Goal: Task Accomplishment & Management: Use online tool/utility

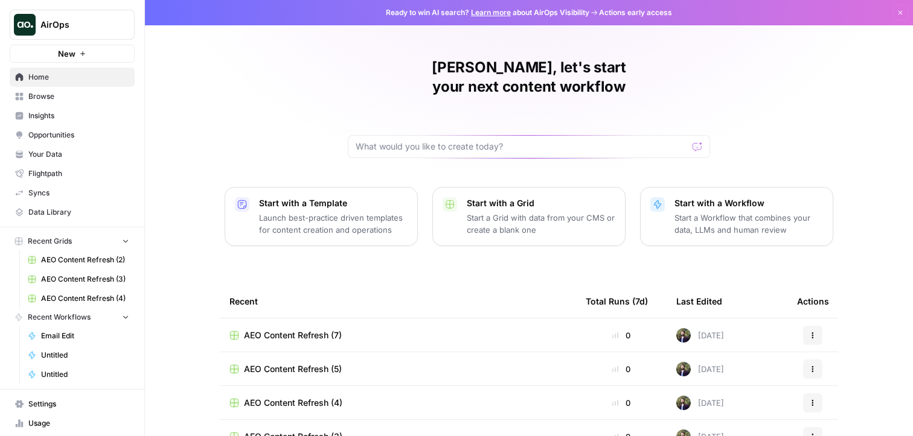
click at [71, 138] on span "Opportunities" at bounding box center [78, 135] width 101 height 11
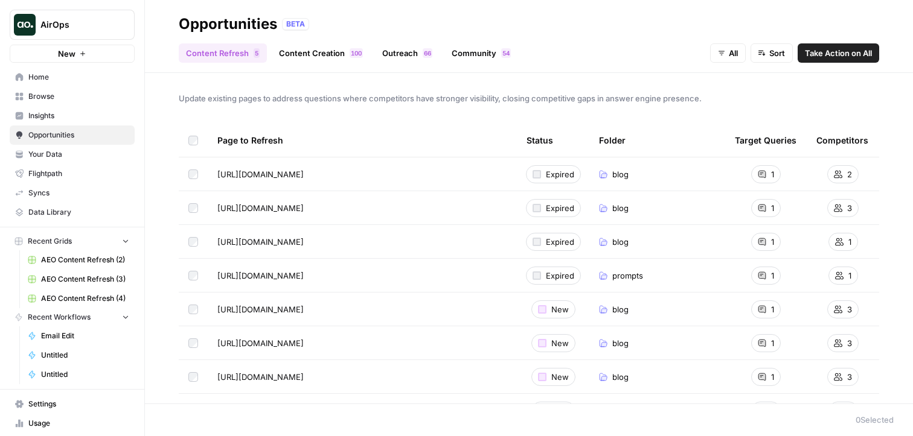
scroll to position [77, 0]
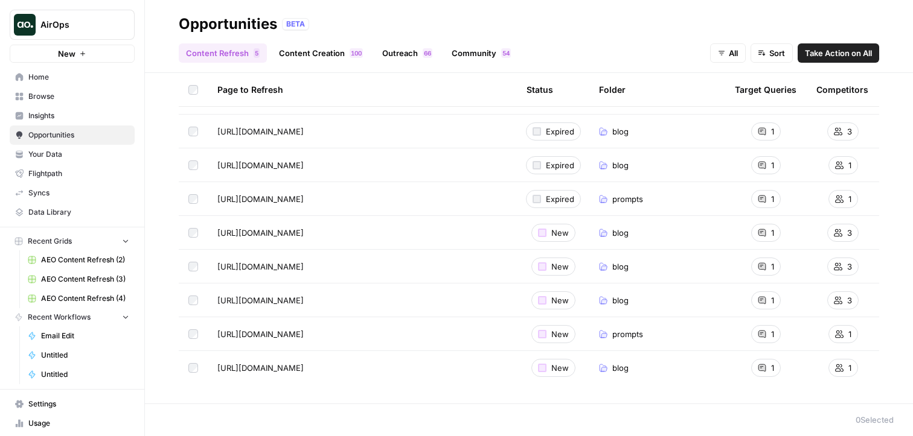
click at [736, 59] on button "All" at bounding box center [728, 52] width 36 height 19
click at [724, 117] on span "In Progress" at bounding box center [740, 115] width 43 height 12
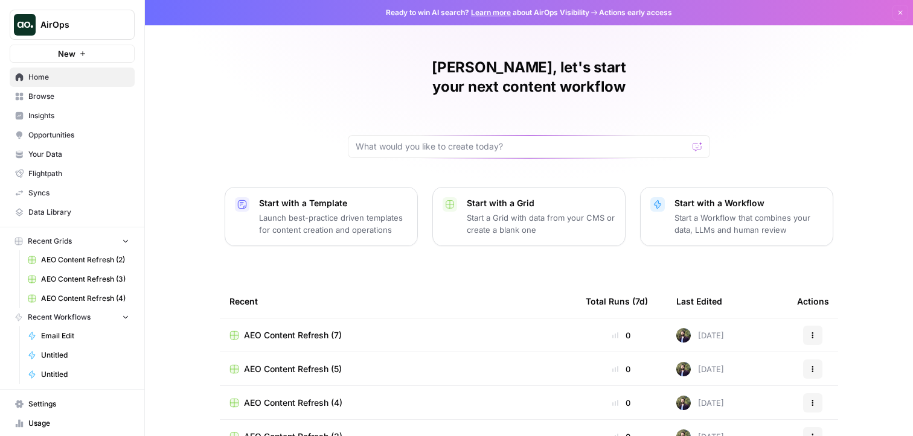
click at [66, 133] on span "Opportunities" at bounding box center [78, 135] width 101 height 11
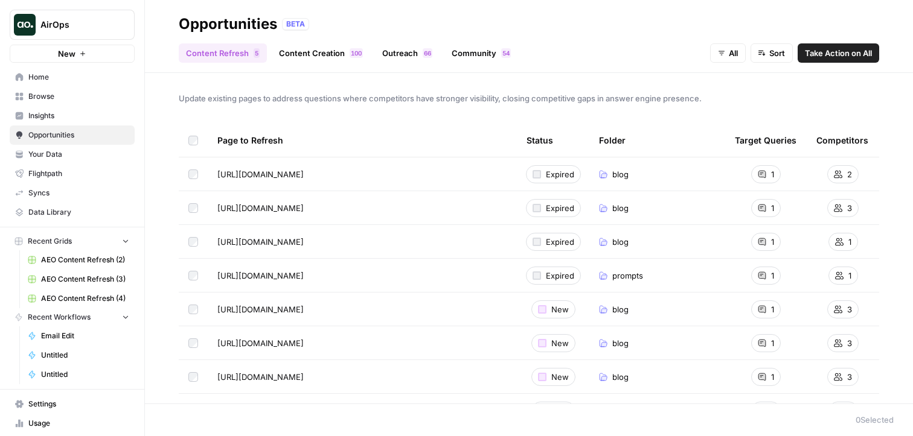
click at [843, 58] on span "Take Action on All" at bounding box center [838, 53] width 67 height 12
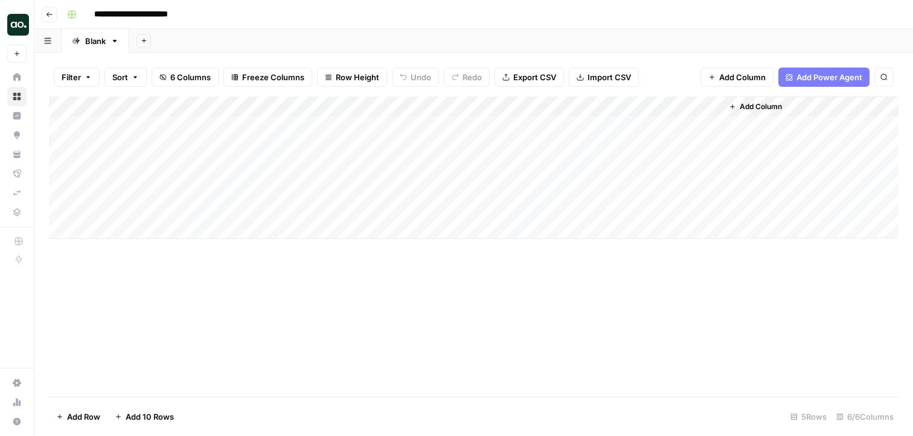
click at [51, 13] on icon "button" at bounding box center [49, 14] width 7 height 7
